Goal: Book appointment/travel/reservation

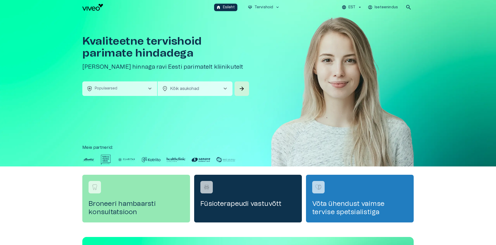
click at [134, 91] on button "health_and_safety Populaarsed chevron_right" at bounding box center [119, 88] width 75 height 14
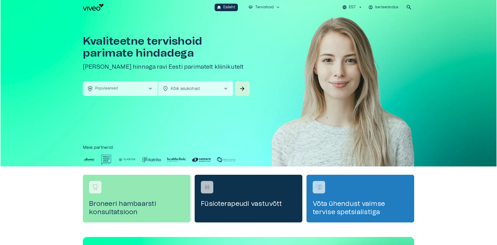
scroll to position [14, 0]
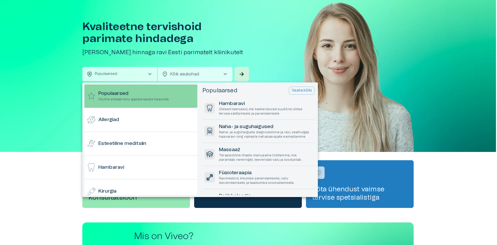
click at [131, 95] on h6 "Populaarsed" at bounding box center [133, 93] width 70 height 7
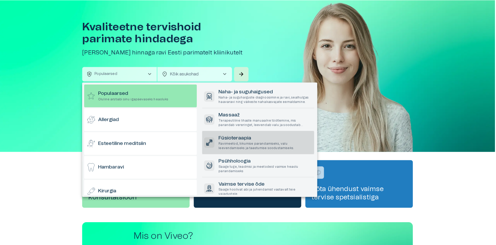
scroll to position [65, 0]
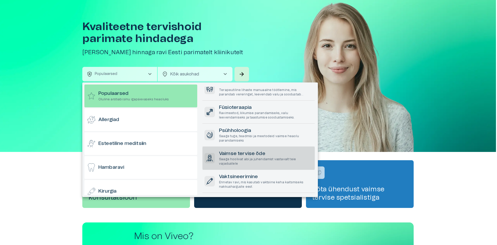
click at [257, 155] on h6 "Vaimse tervise õde" at bounding box center [266, 153] width 94 height 7
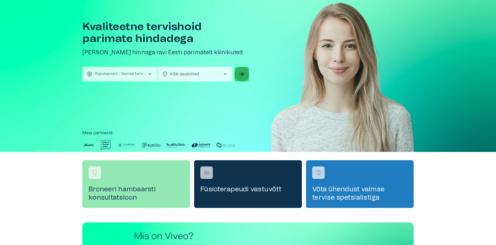
click at [240, 75] on span "arrow_forward" at bounding box center [242, 74] width 6 height 6
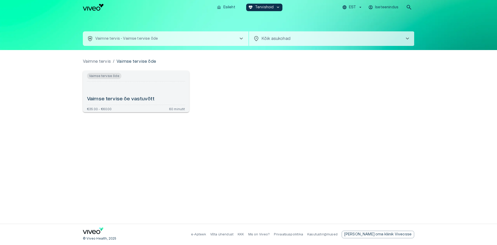
click at [104, 96] on h6 "Vaimse tervise õe vastuvõtt" at bounding box center [121, 99] width 68 height 7
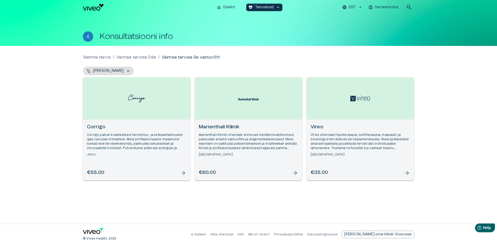
click at [139, 56] on p "Vaimse tervise õde" at bounding box center [136, 57] width 40 height 6
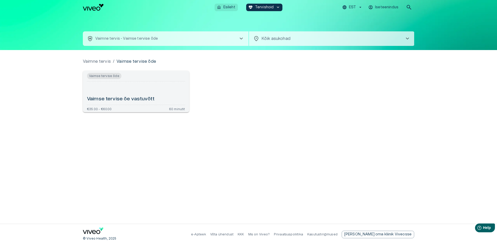
click at [229, 7] on p "Esileht" at bounding box center [229, 7] width 12 height 5
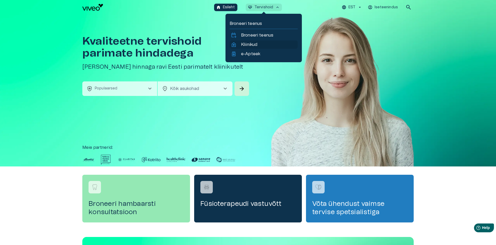
click at [251, 44] on p "Kliinikud" at bounding box center [249, 44] width 16 height 6
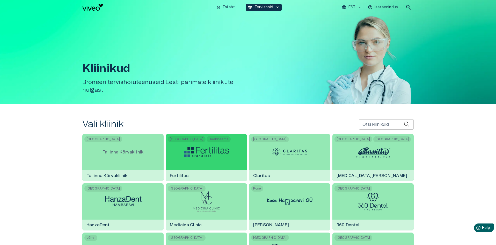
click at [217, 153] on img at bounding box center [206, 152] width 45 height 10
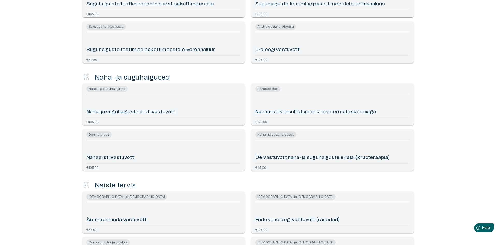
scroll to position [906, 0]
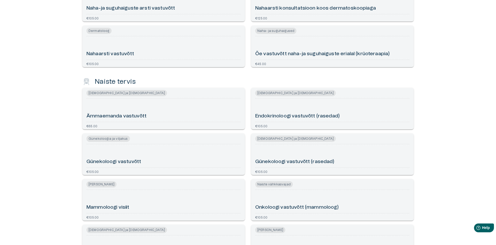
click at [117, 161] on h6 "Günekoloogi vastuvõtt" at bounding box center [113, 161] width 55 height 7
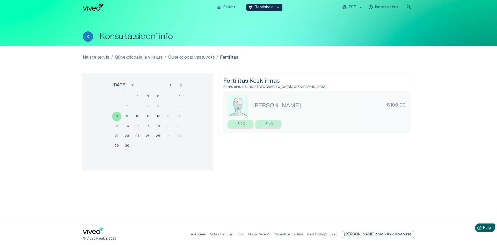
click at [76, 180] on div "Naiste tervis / Günekoloogia ja viljakus / Günekoloogi vastuvõtt / Fertilitas s…" at bounding box center [248, 135] width 497 height 178
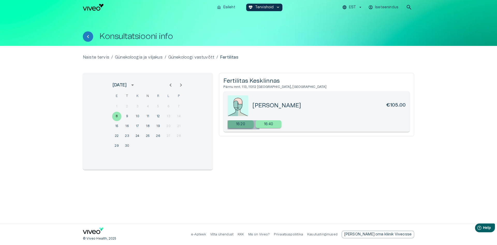
click at [243, 126] on p "16:20" at bounding box center [240, 123] width 9 height 5
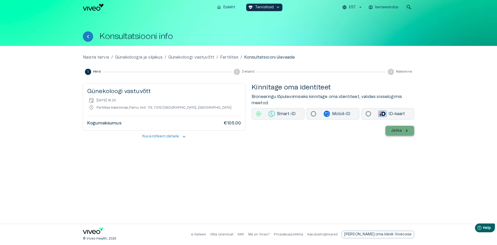
click at [408, 132] on icon "button" at bounding box center [407, 131] width 6 height 6
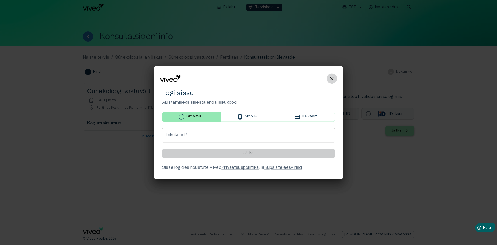
click at [329, 78] on span "close" at bounding box center [332, 78] width 6 height 6
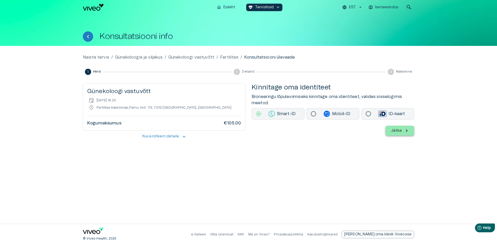
click at [207, 57] on p "Günekoloogi vastuvõtt" at bounding box center [191, 57] width 46 height 6
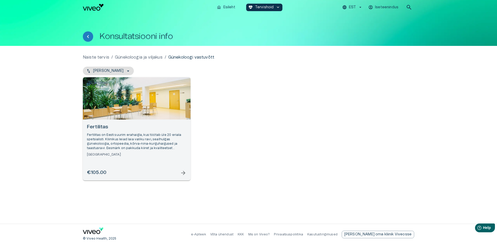
click at [183, 171] on span "arrow_forward" at bounding box center [183, 173] width 6 height 6
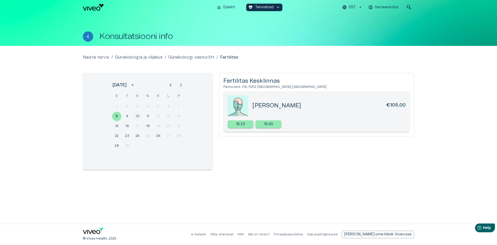
click at [136, 115] on button "10" at bounding box center [137, 116] width 9 height 9
click at [149, 117] on button "11" at bounding box center [147, 116] width 9 height 9
click at [149, 126] on button "18" at bounding box center [147, 125] width 9 height 9
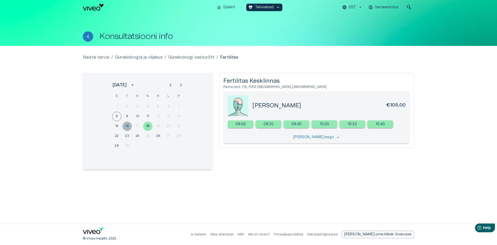
click at [128, 125] on button "16" at bounding box center [126, 125] width 9 height 9
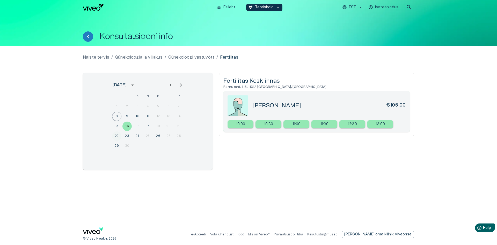
click at [114, 136] on button "22" at bounding box center [116, 135] width 9 height 9
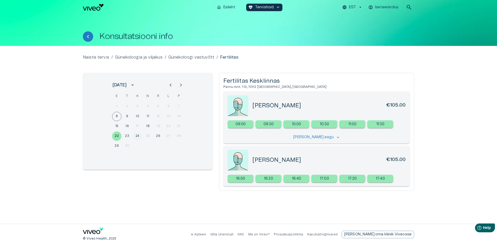
click at [139, 133] on button "24" at bounding box center [137, 135] width 9 height 9
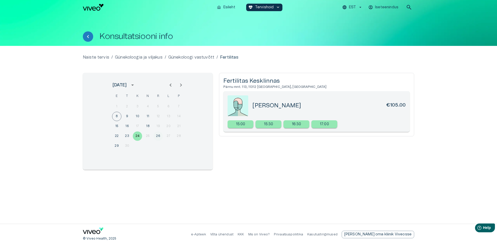
click at [159, 136] on button "26" at bounding box center [157, 135] width 9 height 9
click at [125, 136] on button "23" at bounding box center [126, 135] width 9 height 9
click at [116, 145] on button "29" at bounding box center [116, 145] width 9 height 9
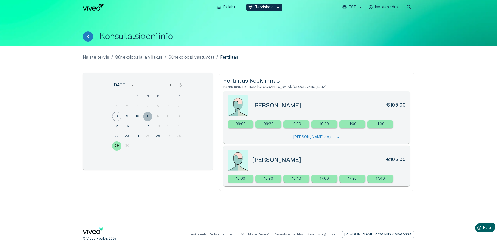
click at [148, 114] on button "11" at bounding box center [147, 116] width 9 height 9
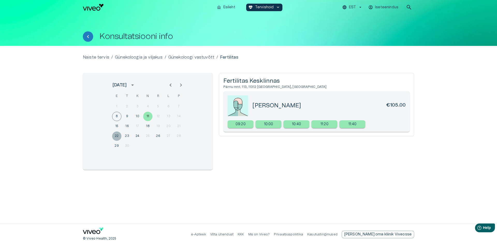
click at [117, 134] on button "22" at bounding box center [116, 135] width 9 height 9
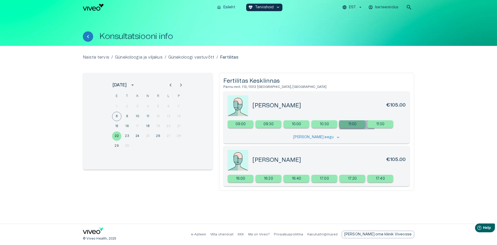
click at [357, 124] on p "11:00" at bounding box center [352, 123] width 8 height 5
